Goal: Use online tool/utility: Utilize a website feature to perform a specific function

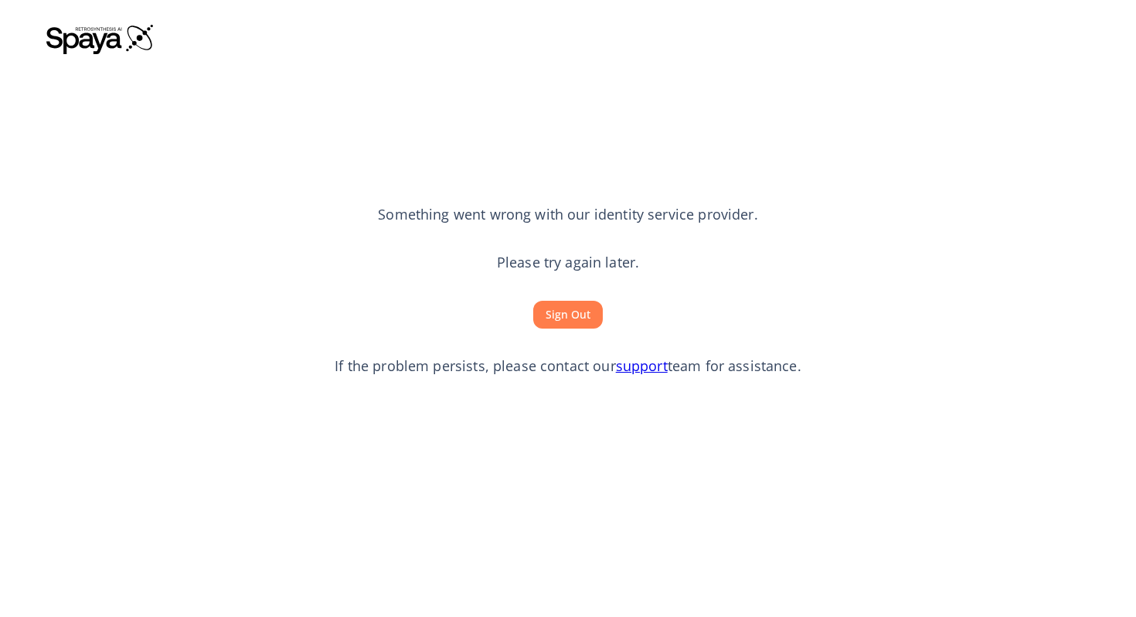
click at [556, 318] on button "Sign Out" at bounding box center [568, 315] width 70 height 29
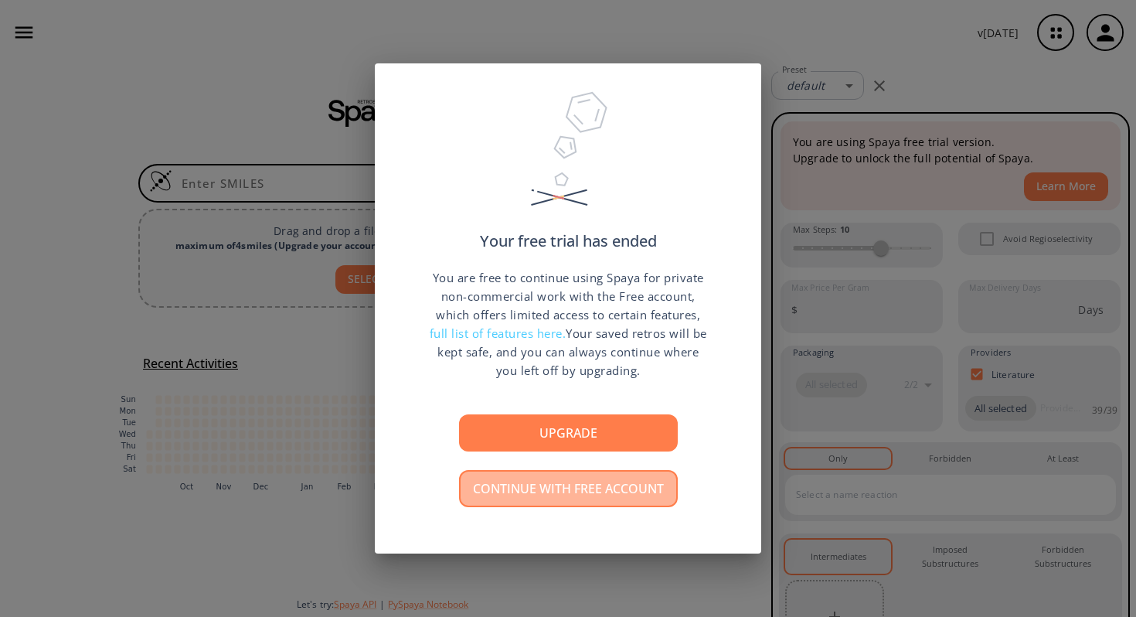
click at [516, 483] on button "Continue with free account" at bounding box center [568, 488] width 219 height 37
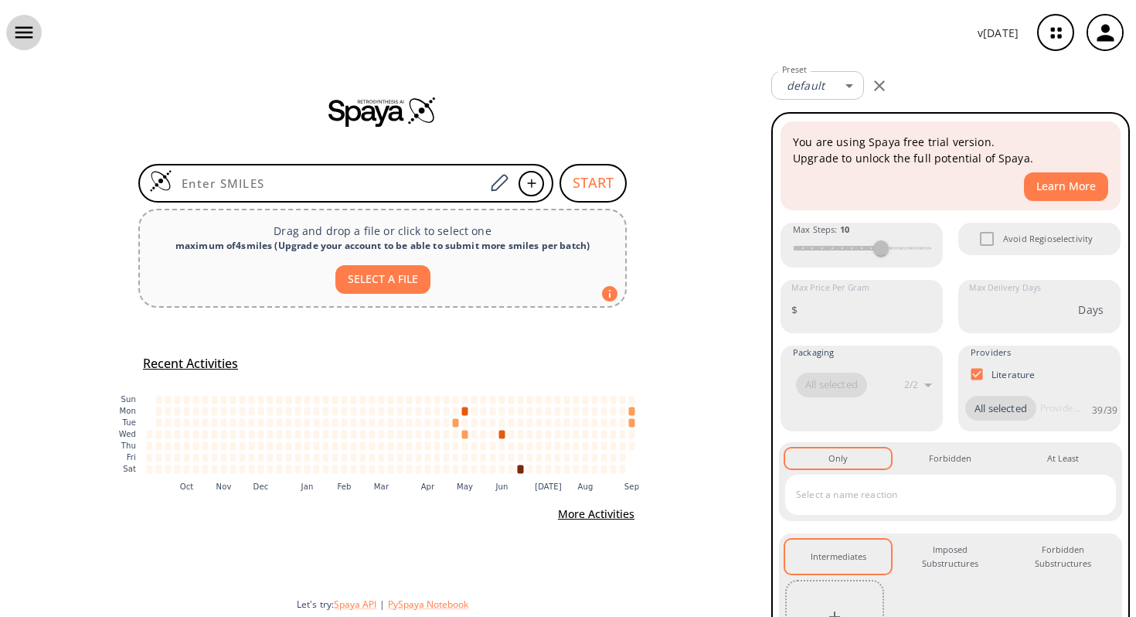
click at [14, 19] on button "button" at bounding box center [24, 33] width 36 height 36
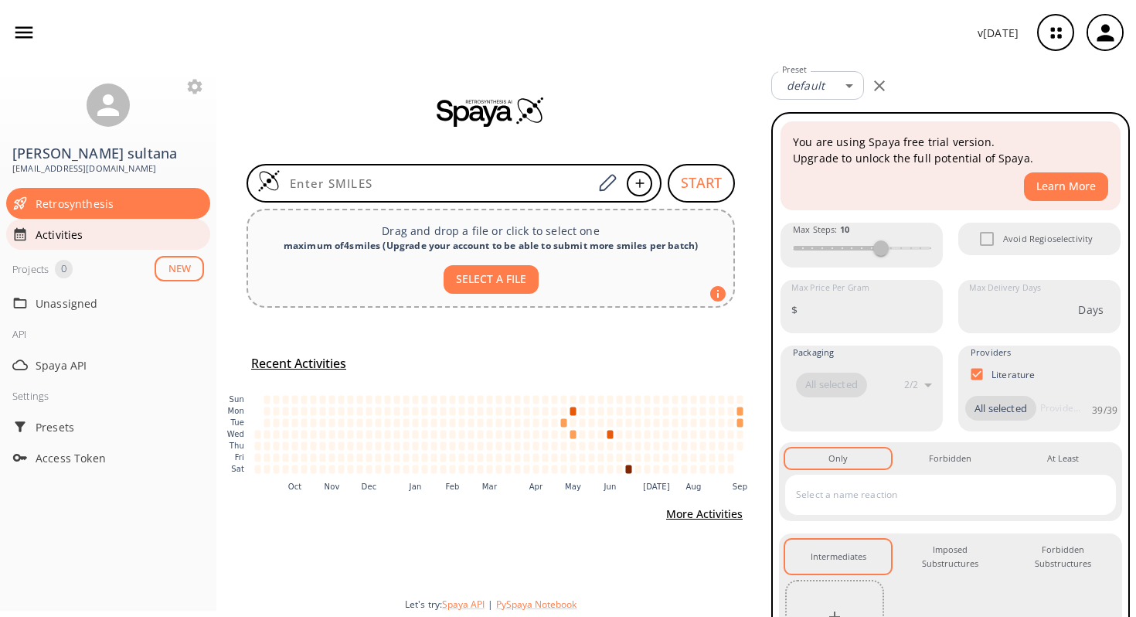
click at [105, 240] on span "Activities" at bounding box center [120, 234] width 168 height 16
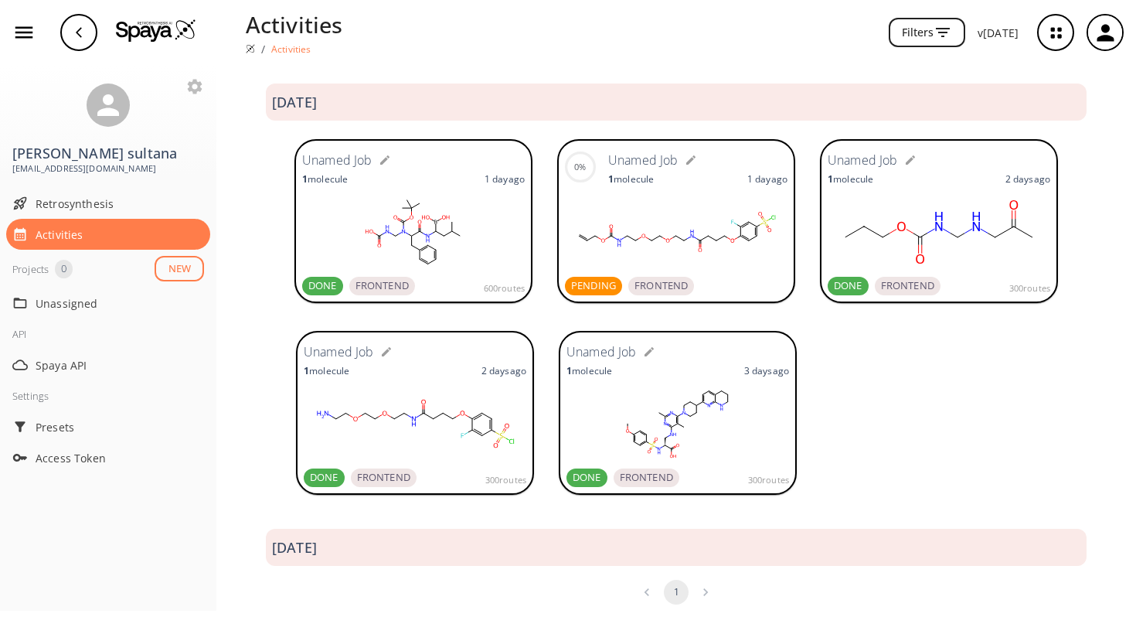
click at [685, 221] on rect at bounding box center [676, 231] width 223 height 77
click at [70, 203] on span "Retrosynthesis" at bounding box center [120, 203] width 168 height 16
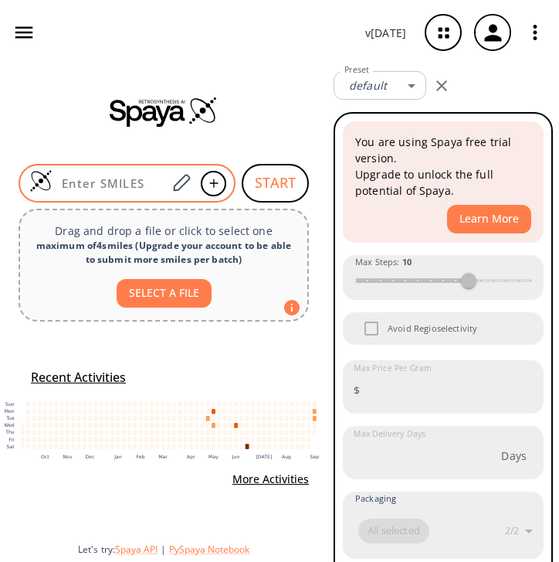
click at [125, 186] on input at bounding box center [110, 182] width 114 height 15
paste input "O=S(C(C=C1)=CC(F)=C1OCCCC(NCCOCCOCCNC(OCC=C)=O)=O)(Cl)=O"
type input "O=S(C(C=C1)=CC(F)=C1OCCCC(NCCOCCOCCNC(OCC=C)=O)=O)(Cl)=O"
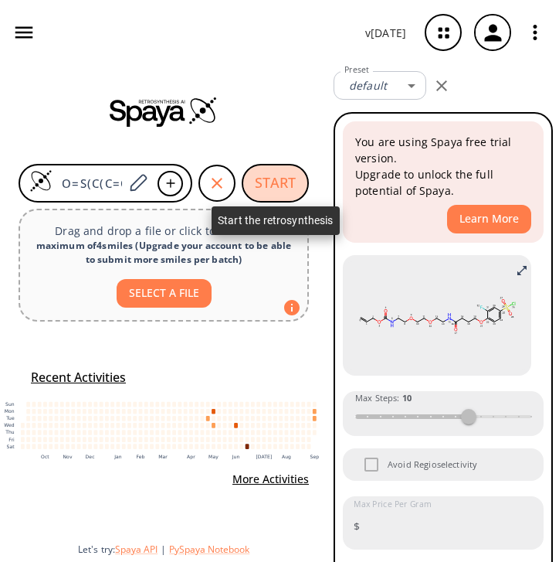
click at [284, 185] on button "START" at bounding box center [275, 183] width 67 height 39
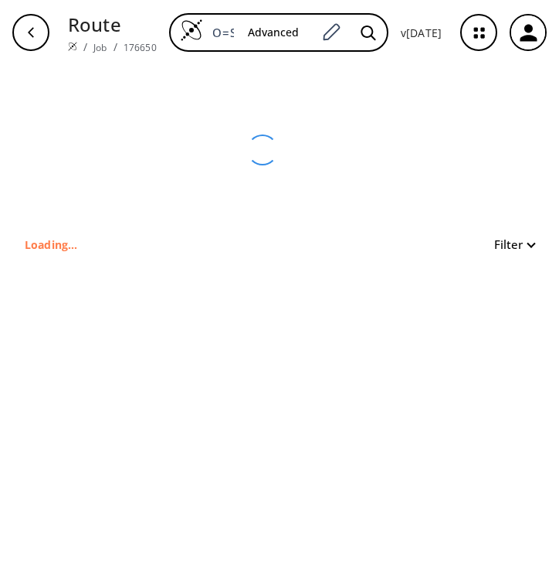
type input "O=C(NCCOCCOCCNC(OCC=C)=O)CCCOC1=C(F)C=C(S(=O)(Cl)=O)C=C1"
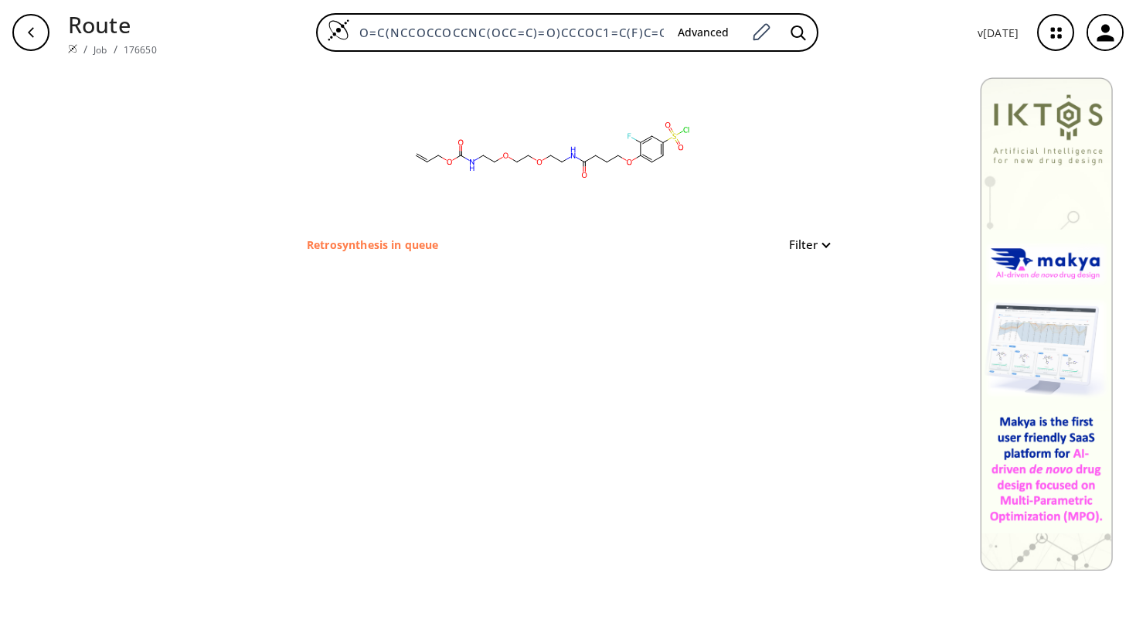
click at [830, 246] on div "clear Retrosynthesis in queue Filter" at bounding box center [568, 159] width 572 height 189
click at [824, 245] on button "Filter" at bounding box center [804, 245] width 49 height 12
click at [850, 141] on div at bounding box center [568, 308] width 1136 height 617
click at [1049, 38] on icon "button" at bounding box center [1055, 32] width 41 height 41
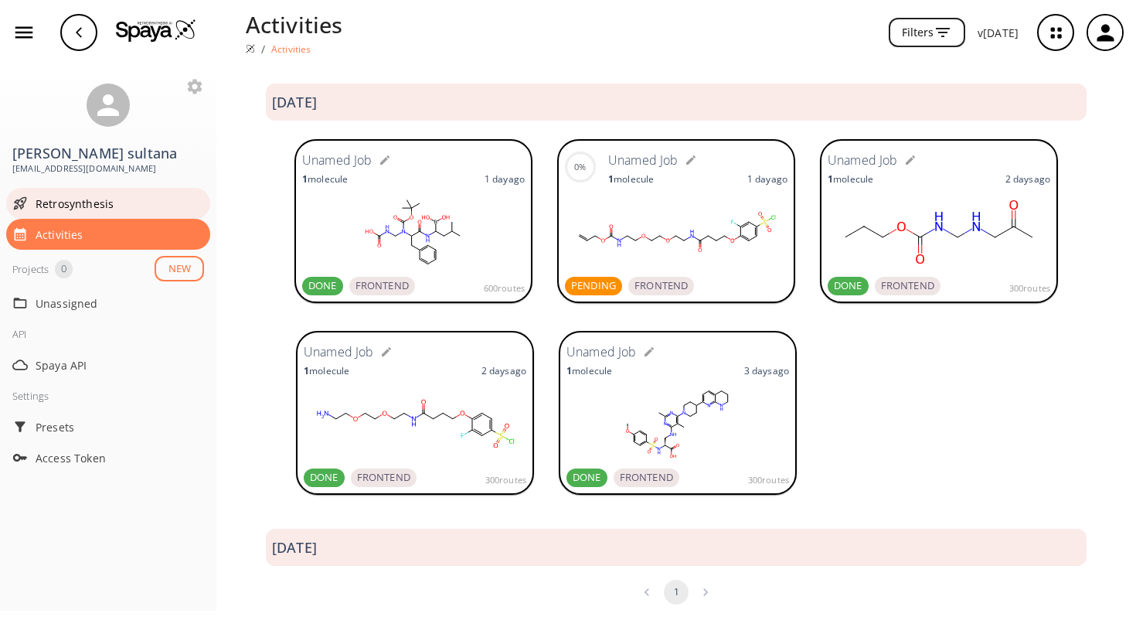
click at [90, 204] on span "Retrosynthesis" at bounding box center [120, 203] width 168 height 16
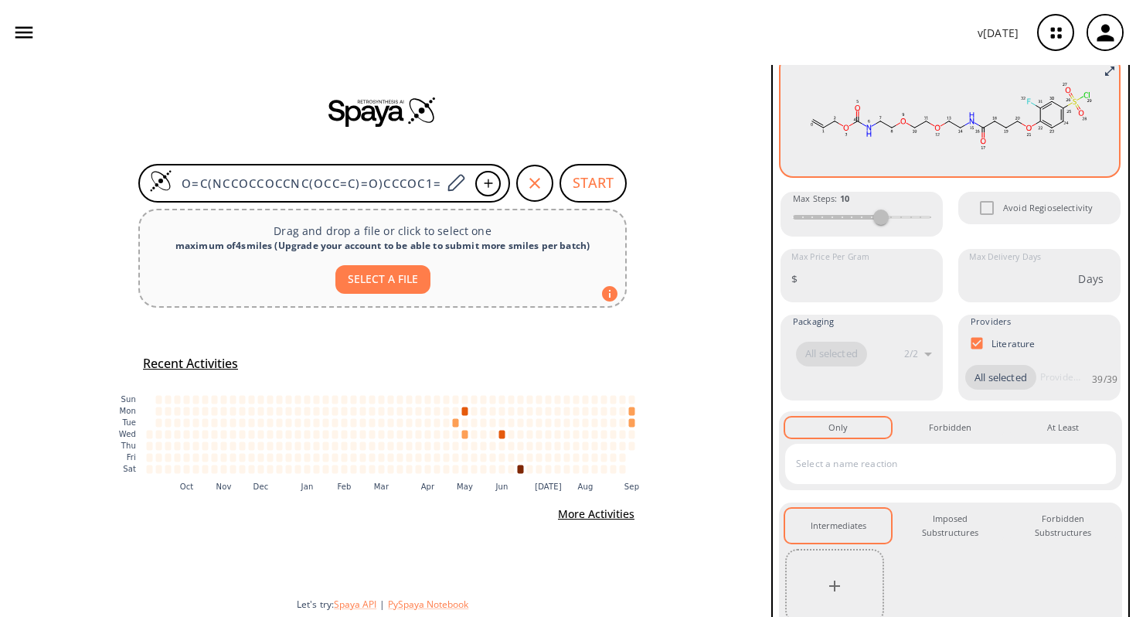
scroll to position [247, 0]
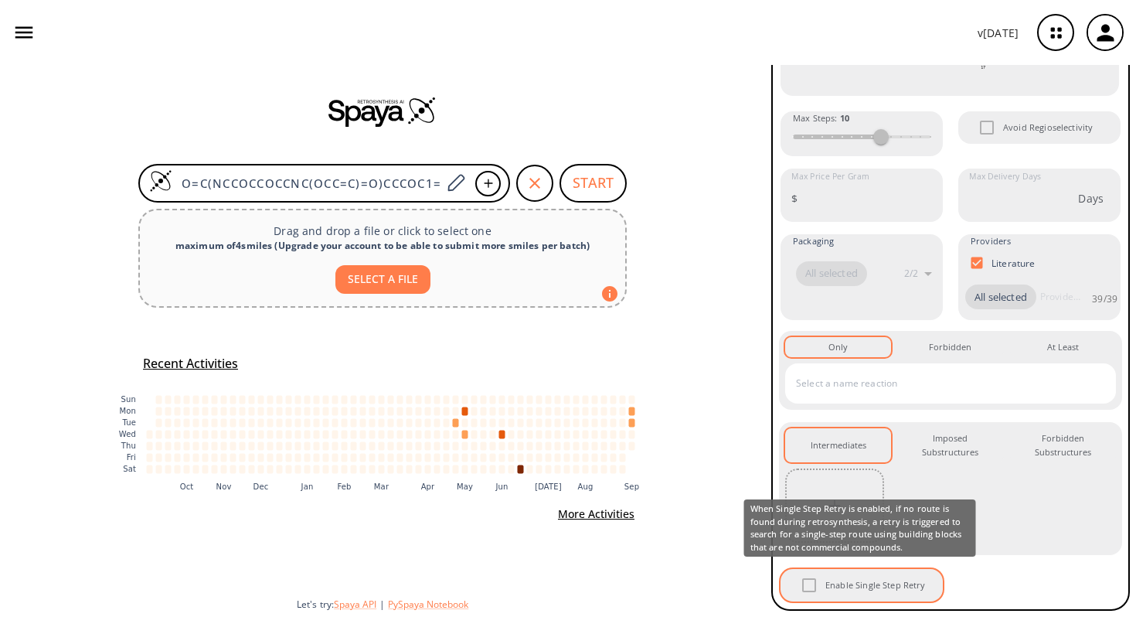
click at [811, 586] on div "Enable Single Step Retry" at bounding box center [861, 585] width 162 height 32
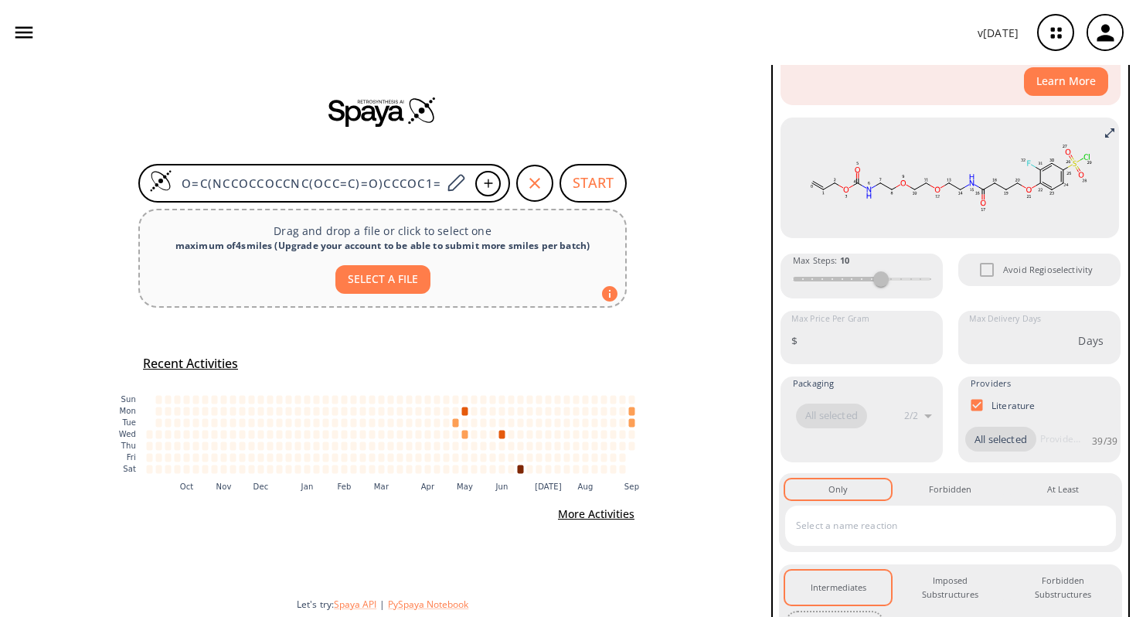
scroll to position [0, 0]
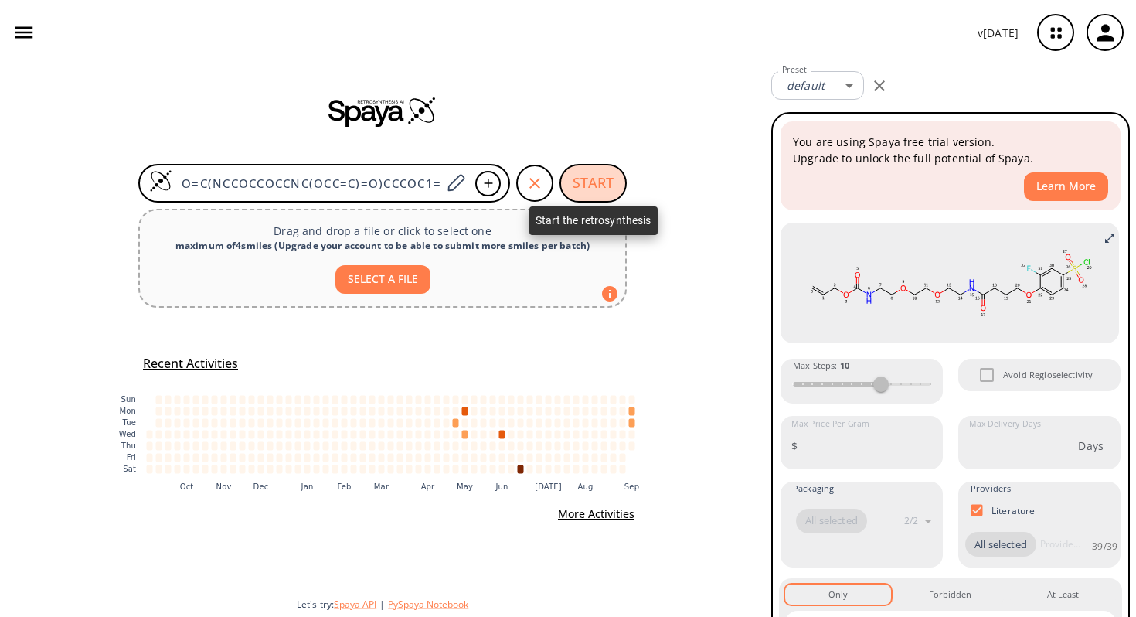
click at [586, 186] on button "START" at bounding box center [592, 183] width 67 height 39
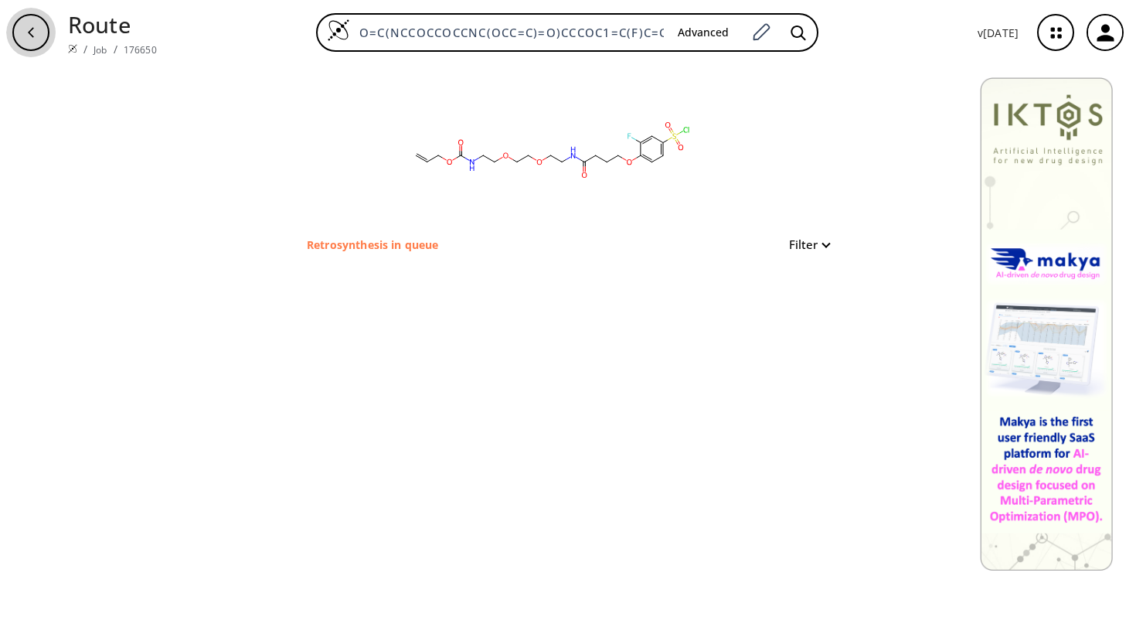
click at [25, 38] on icon "button" at bounding box center [31, 32] width 12 height 12
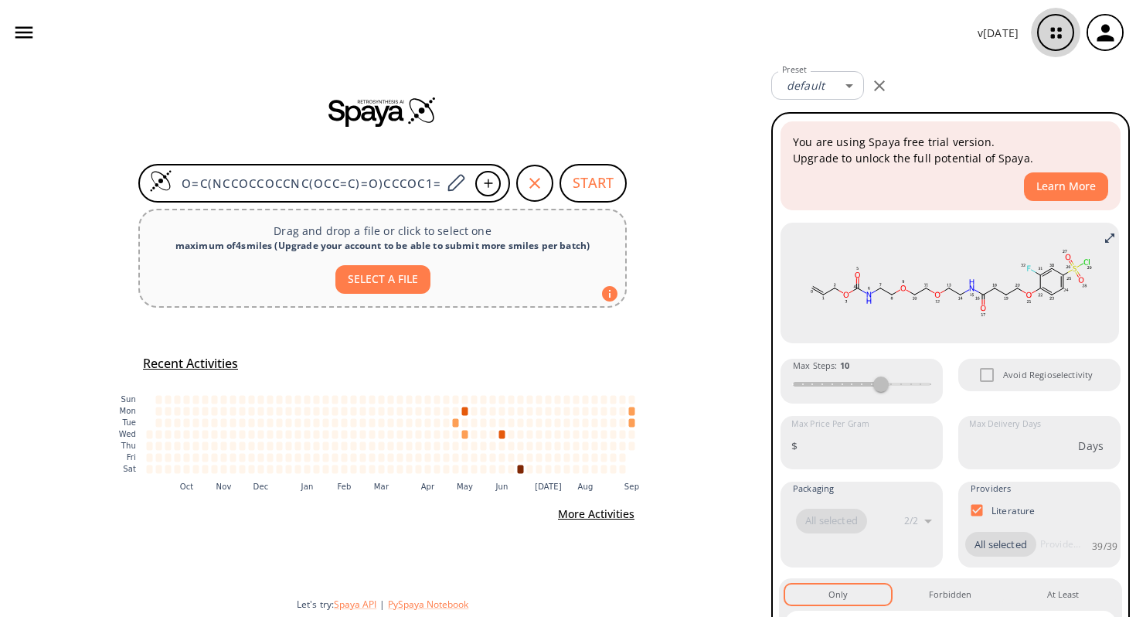
click at [1065, 28] on icon "button" at bounding box center [1055, 32] width 41 height 41
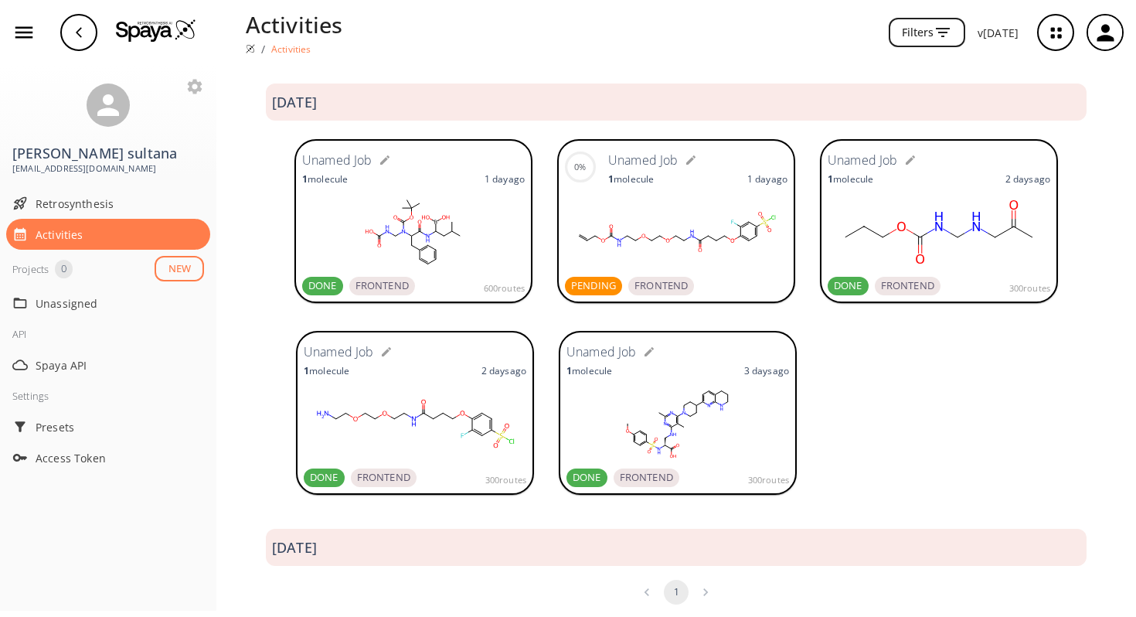
click at [406, 408] on rect at bounding box center [415, 423] width 223 height 77
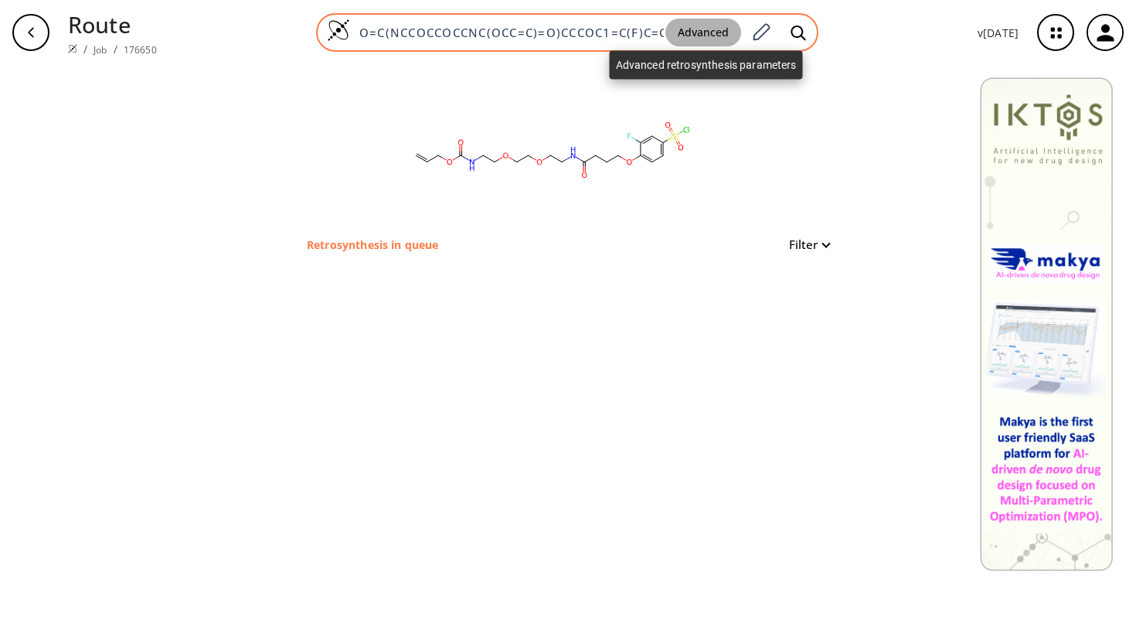
click at [701, 30] on button "Advanced" at bounding box center [703, 33] width 76 height 29
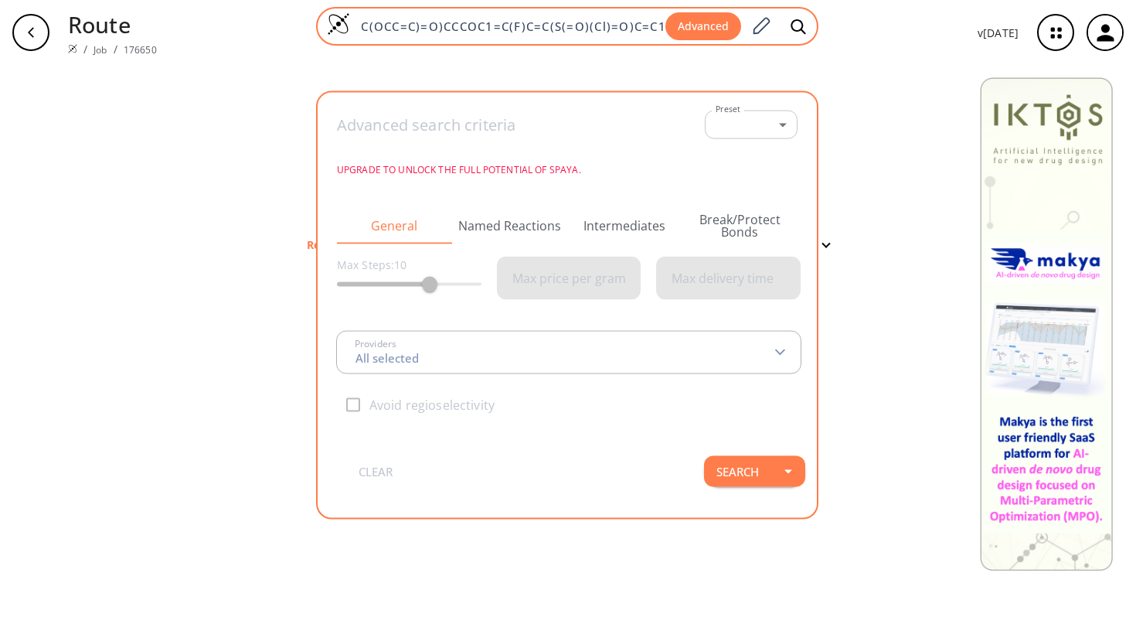
type input "All selected"
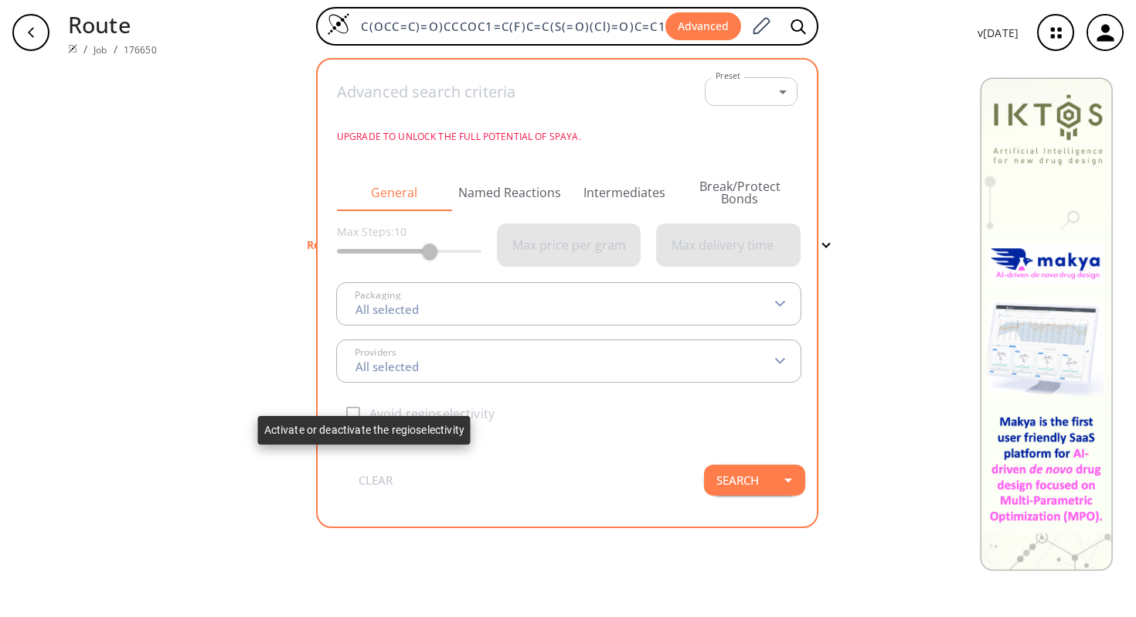
scroll to position [0, 0]
click at [365, 412] on div "Avoid regioselectivity" at bounding box center [569, 413] width 464 height 32
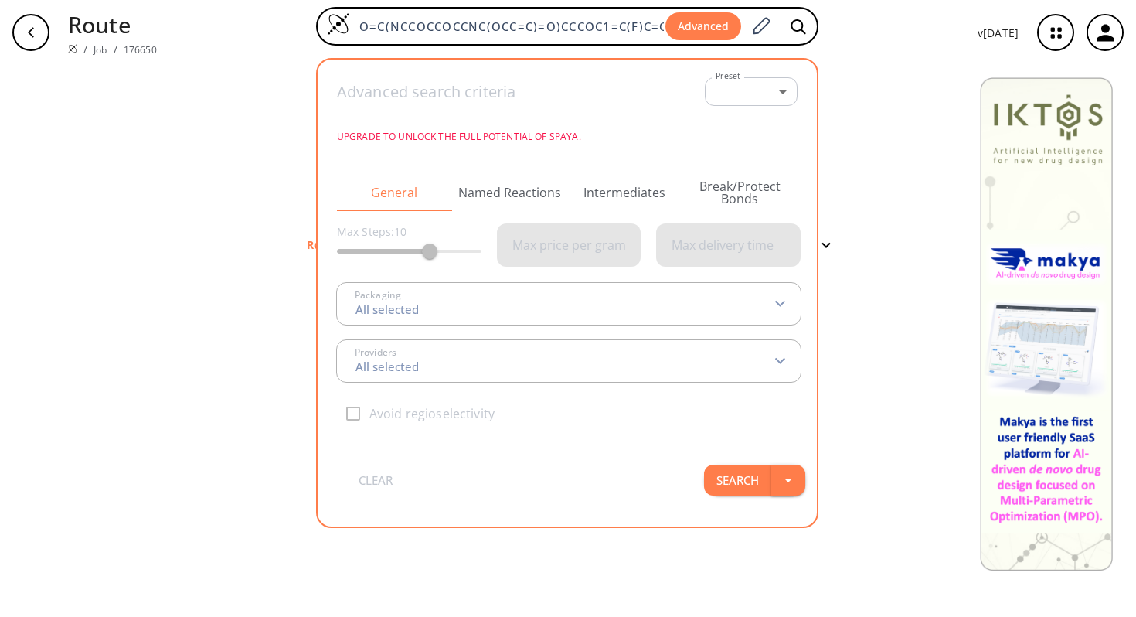
click at [776, 476] on button "button" at bounding box center [788, 479] width 34 height 31
click at [782, 511] on li "Search in a new tab" at bounding box center [767, 513] width 130 height 25
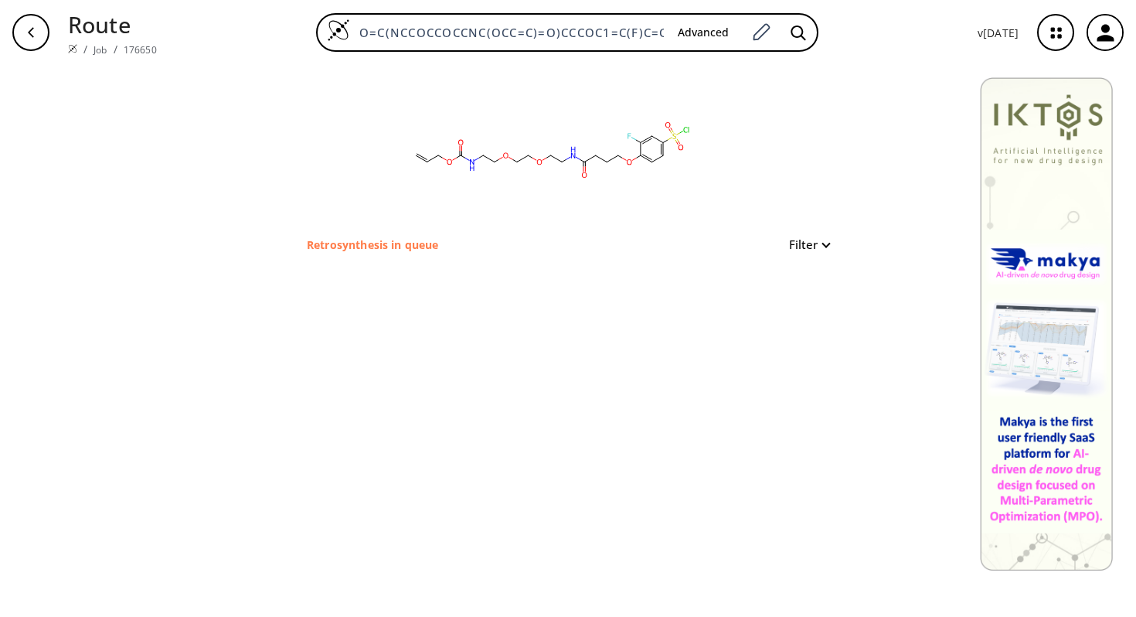
click at [38, 36] on div "button" at bounding box center [30, 32] width 37 height 37
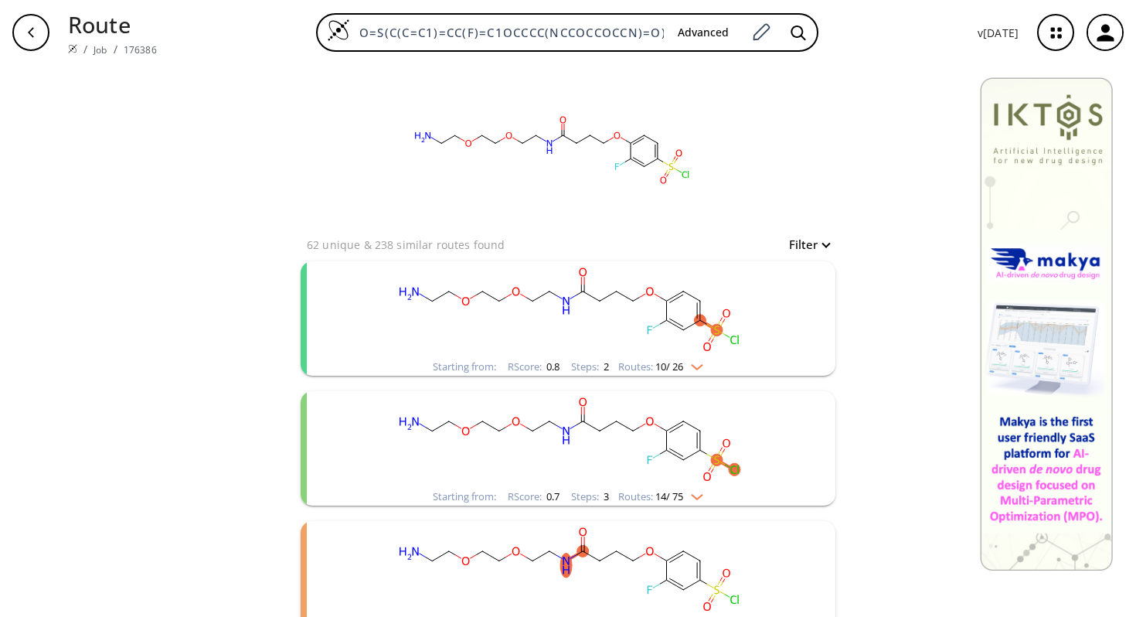
click at [699, 365] on img "clusters" at bounding box center [693, 364] width 20 height 12
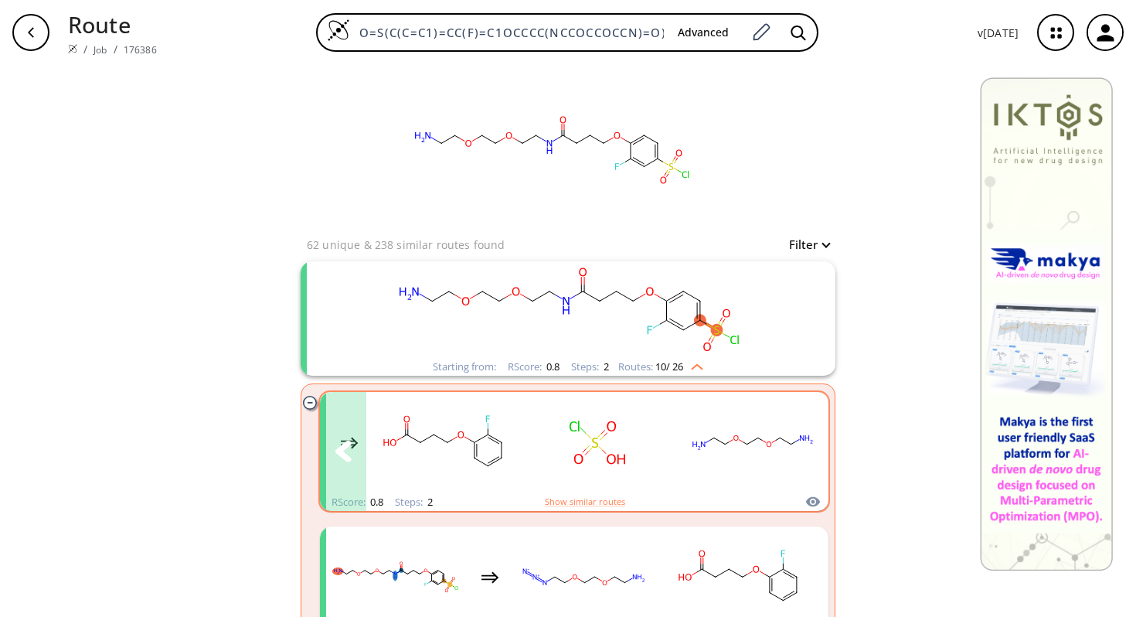
click at [764, 452] on rect "clusters" at bounding box center [752, 442] width 139 height 97
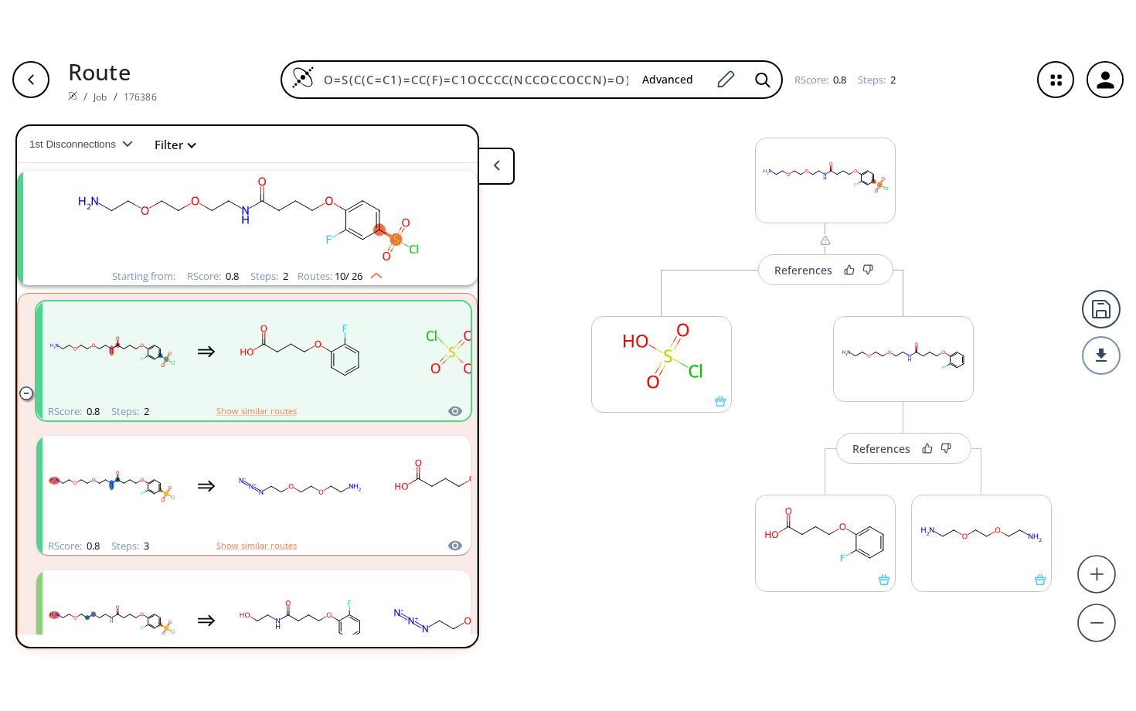
scroll to position [32, 0]
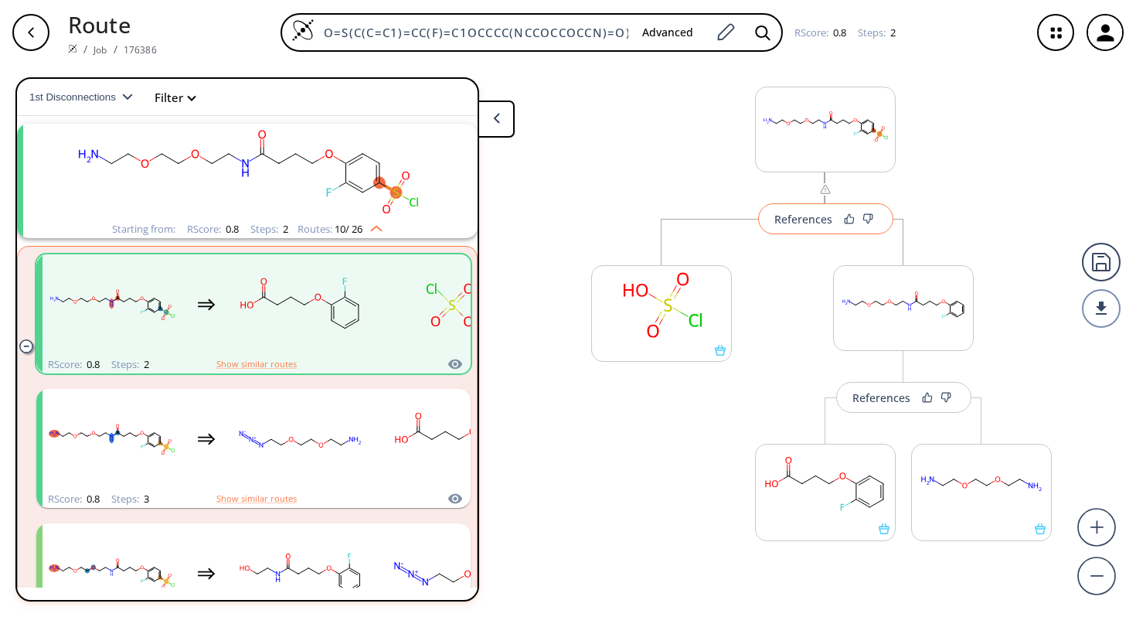
click at [802, 227] on button "References" at bounding box center [825, 218] width 135 height 31
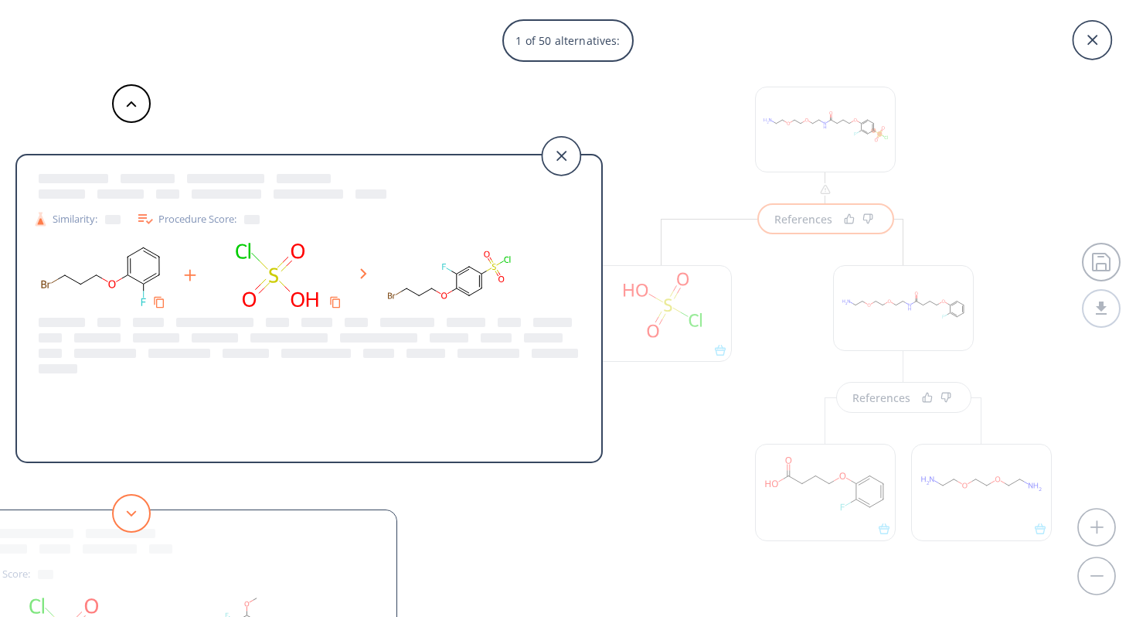
click at [130, 511] on icon at bounding box center [131, 513] width 11 height 7
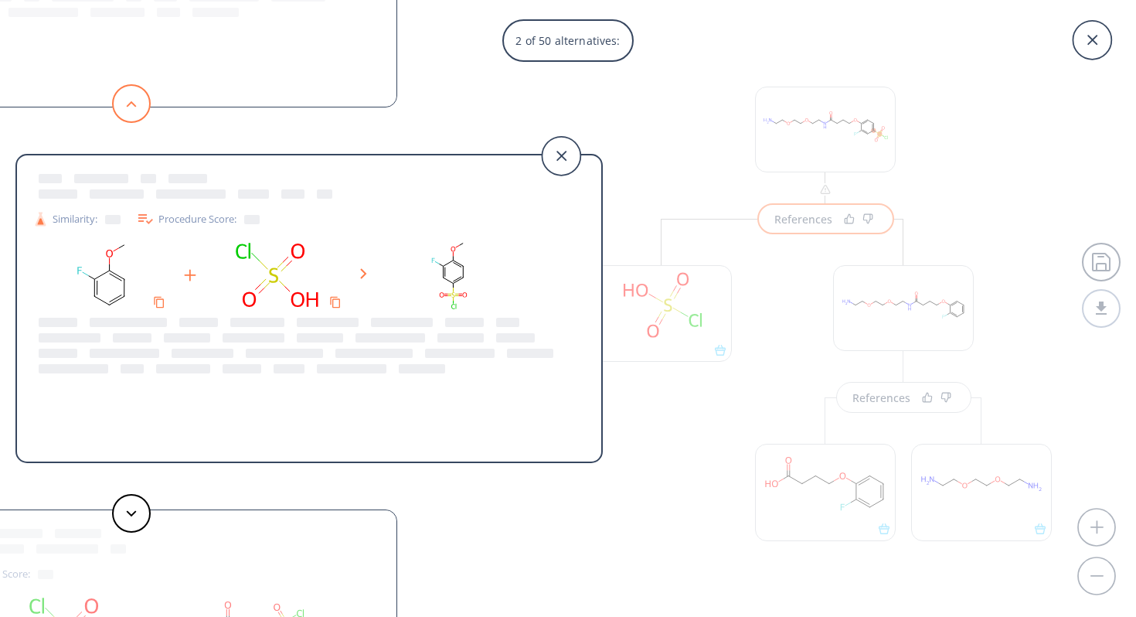
click at [138, 103] on button at bounding box center [131, 103] width 39 height 39
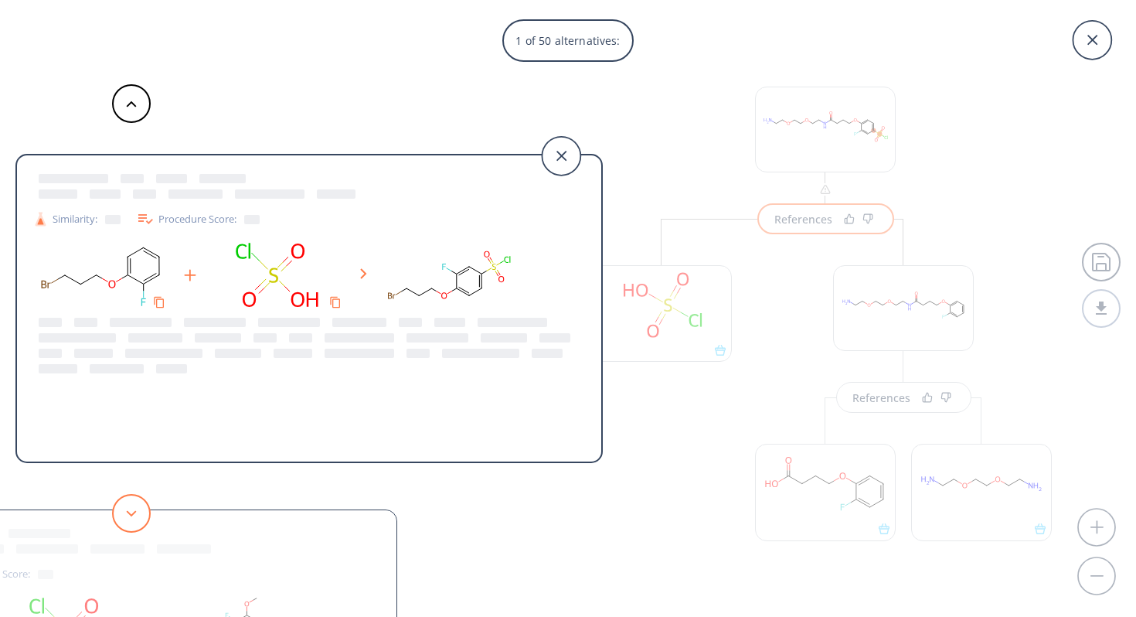
click at [126, 510] on icon at bounding box center [131, 513] width 11 height 7
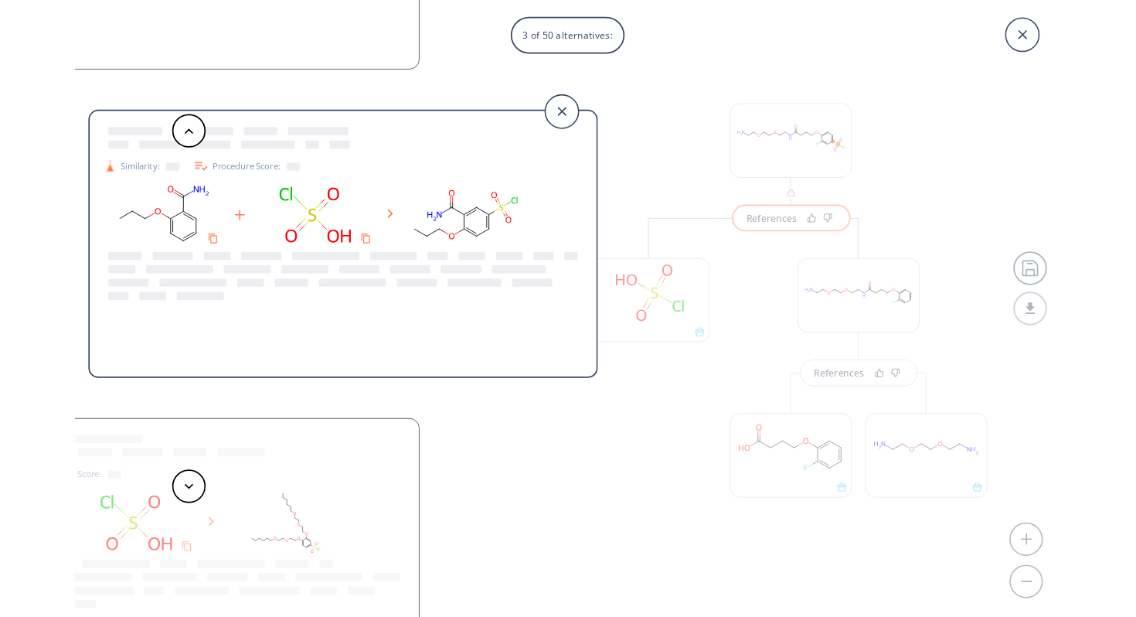
scroll to position [0, 0]
